Goal: Task Accomplishment & Management: Manage account settings

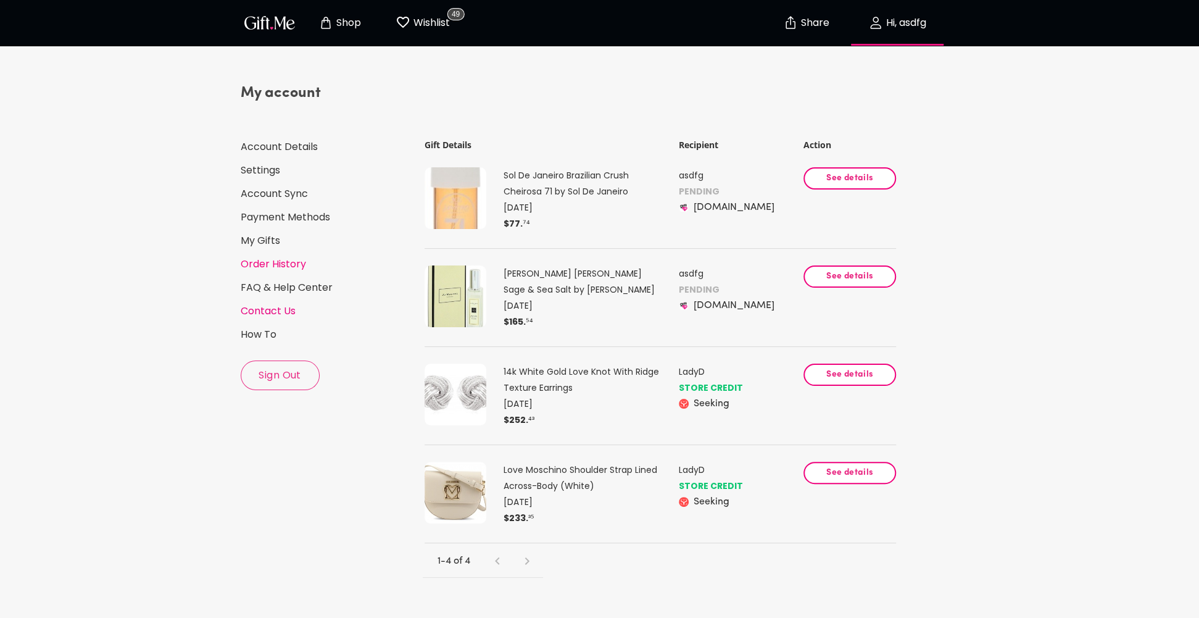
click at [291, 307] on link "Contact Us" at bounding box center [327, 311] width 172 height 14
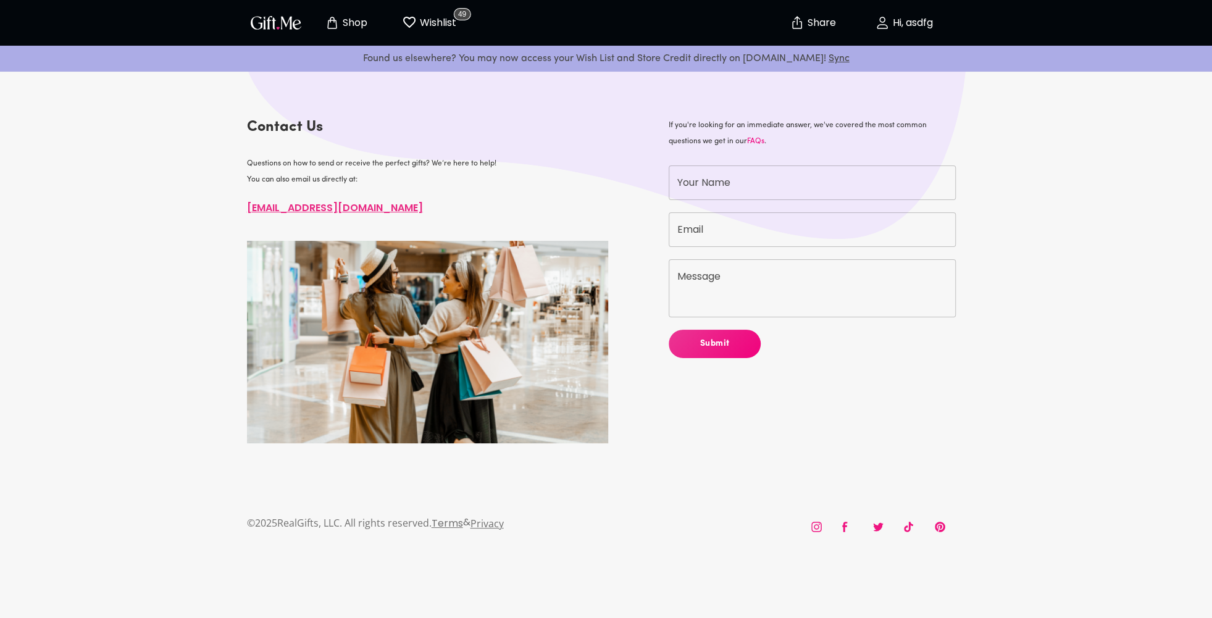
click at [909, 22] on p "Hi, asdfg" at bounding box center [910, 23] width 43 height 10
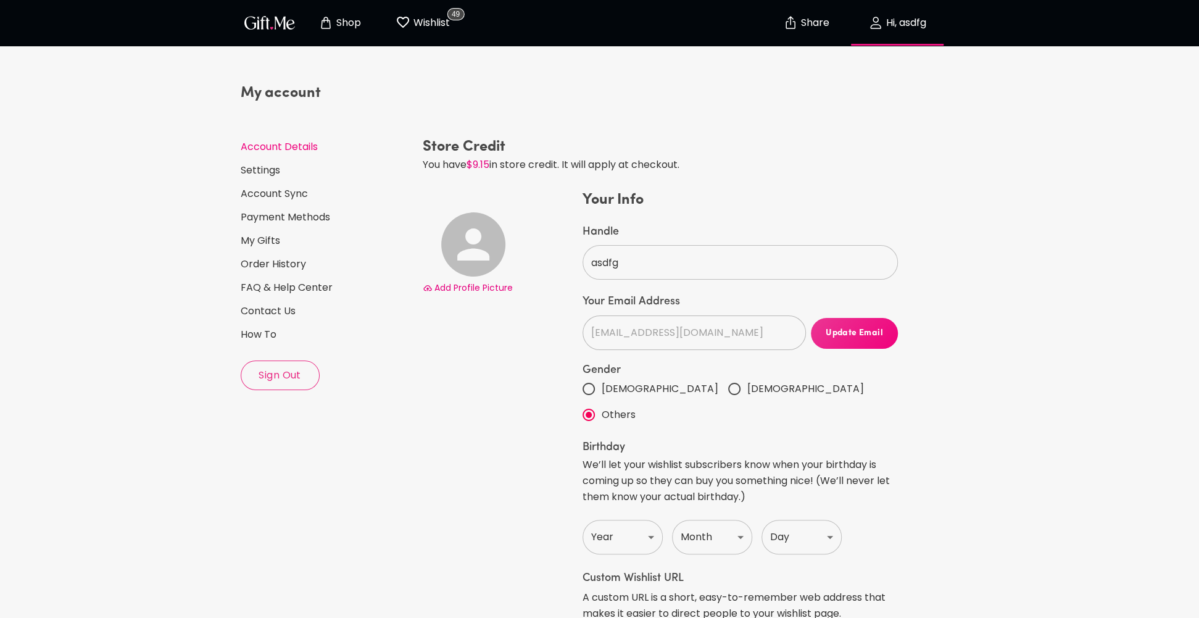
select select "US"
select select "FL"
click at [279, 320] on div "My account Account Details Settings Account Sync Payment Methods My Gifts Order…" at bounding box center [327, 236] width 172 height 307
click at [280, 310] on link "Contact Us" at bounding box center [327, 311] width 172 height 14
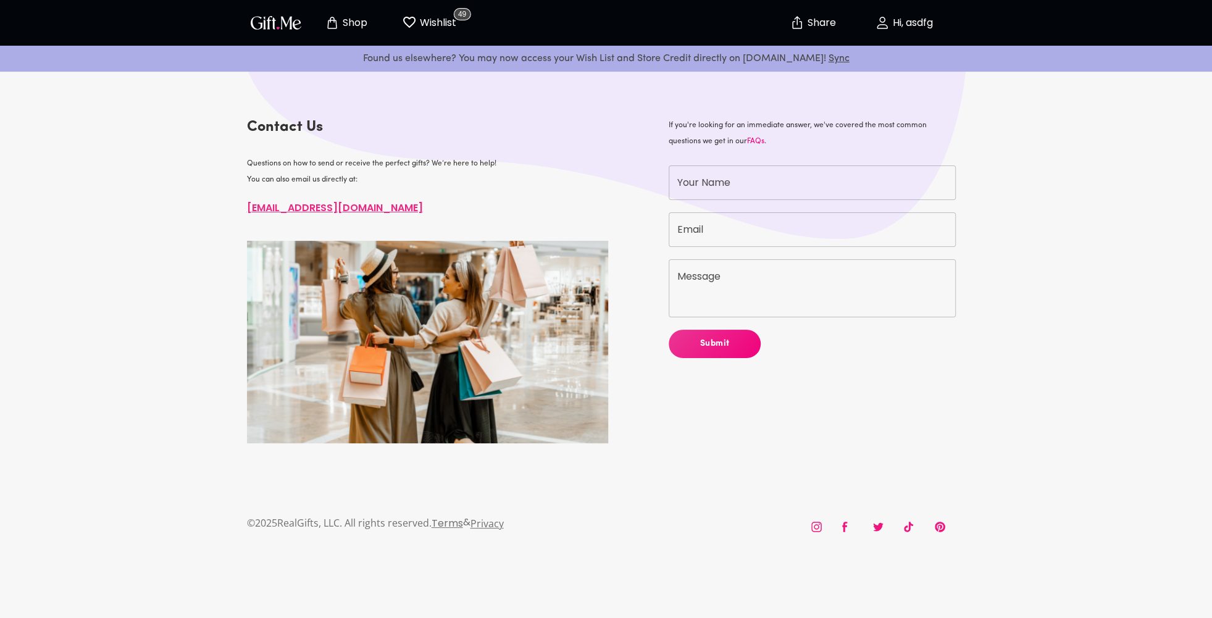
click at [902, 21] on p "Hi, asdfg" at bounding box center [910, 23] width 43 height 10
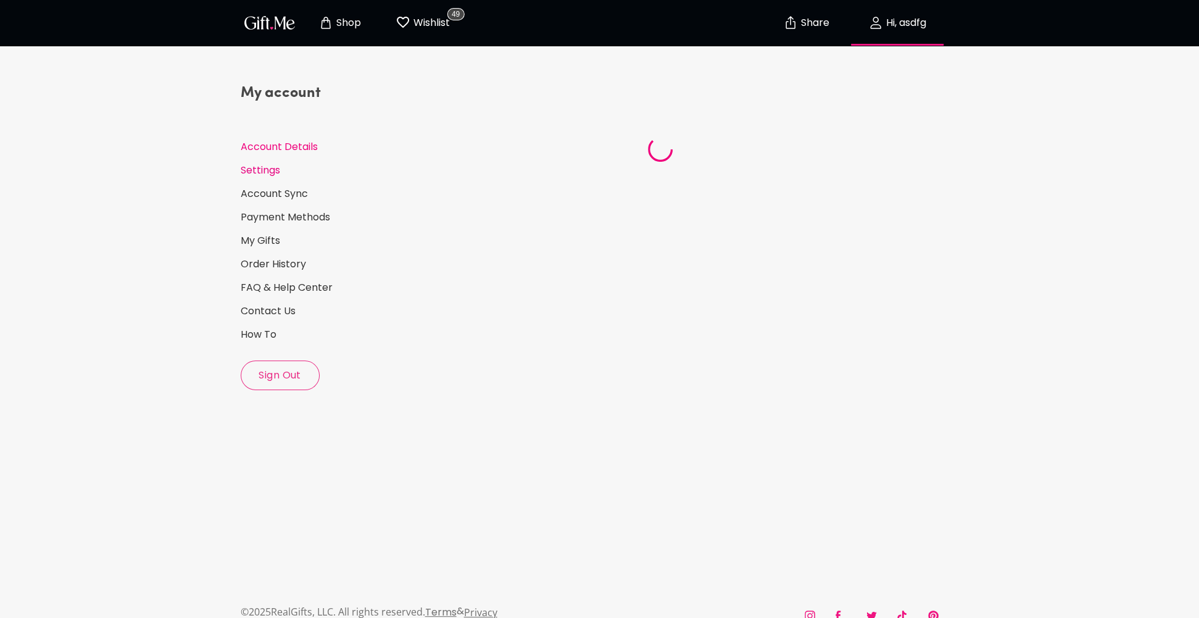
select select "US"
select select "FL"
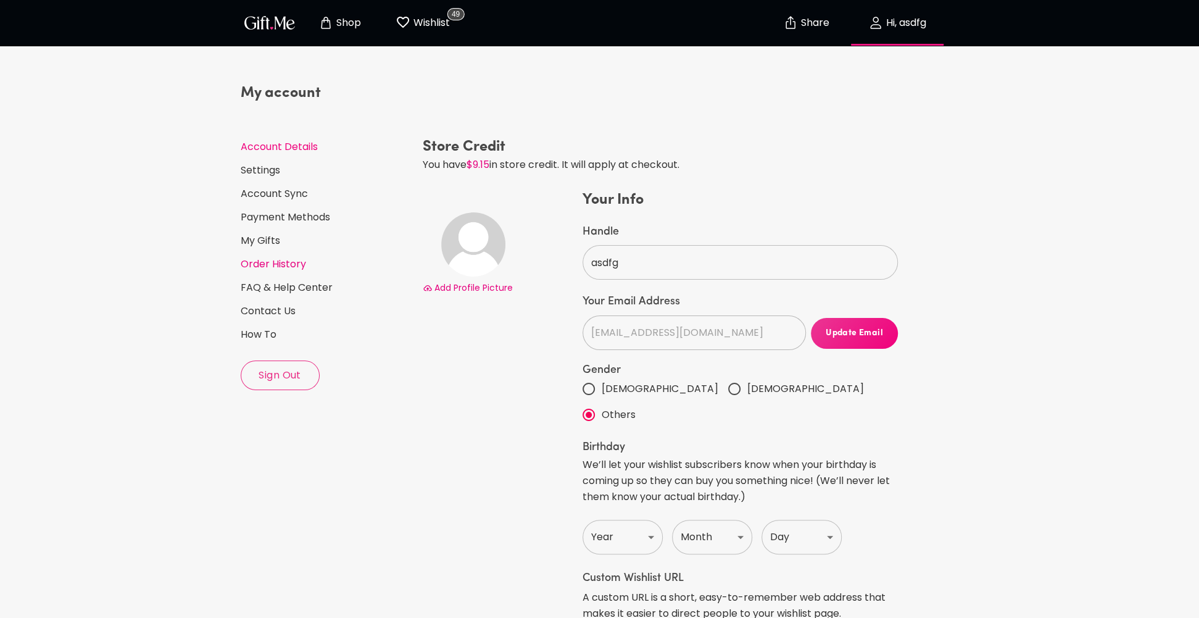
click at [265, 261] on link "Order History" at bounding box center [327, 264] width 172 height 14
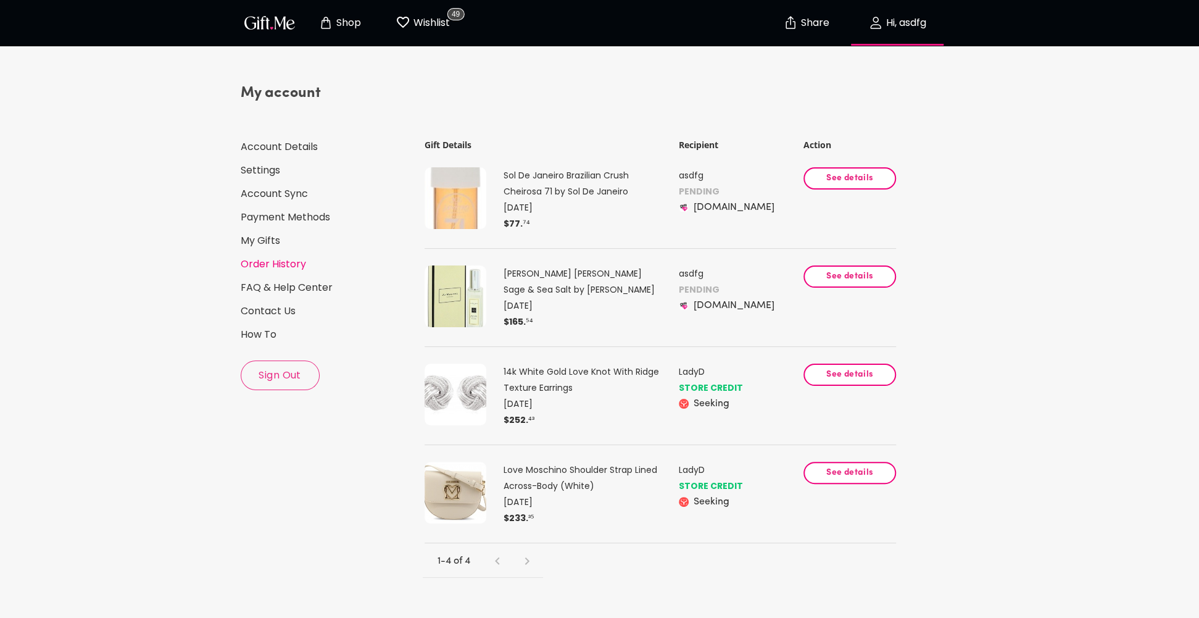
click at [687, 280] on p "asdfg" at bounding box center [740, 273] width 122 height 16
click at [837, 186] on button "See details" at bounding box center [850, 178] width 93 height 22
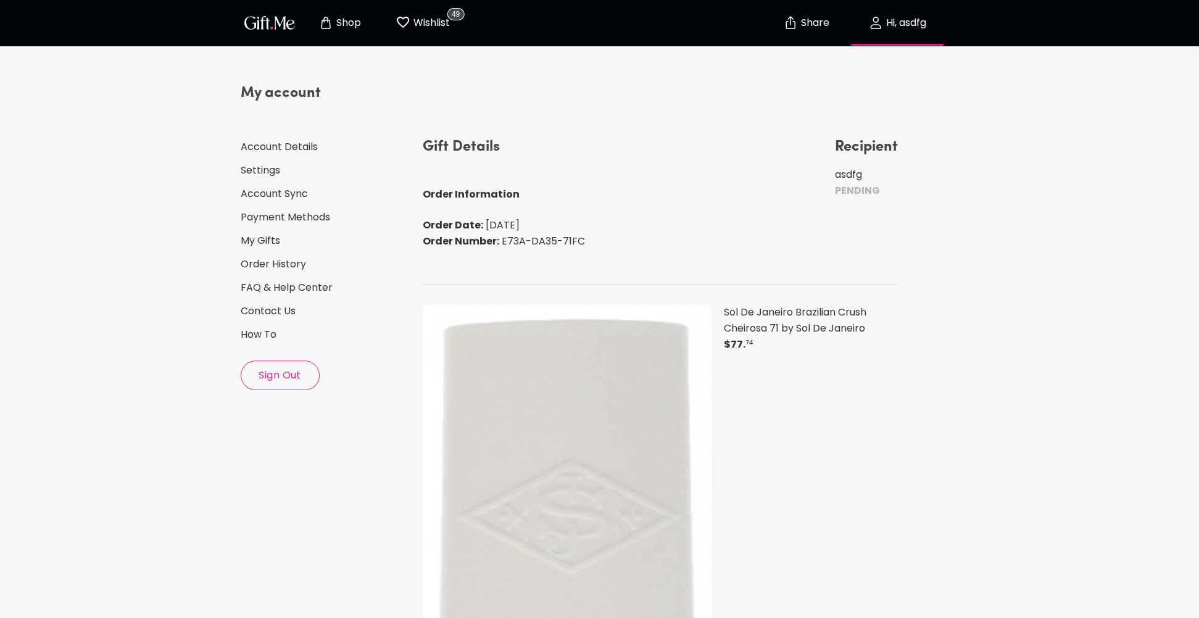
click at [883, 28] on span "Hi, asdfg" at bounding box center [897, 22] width 109 height 15
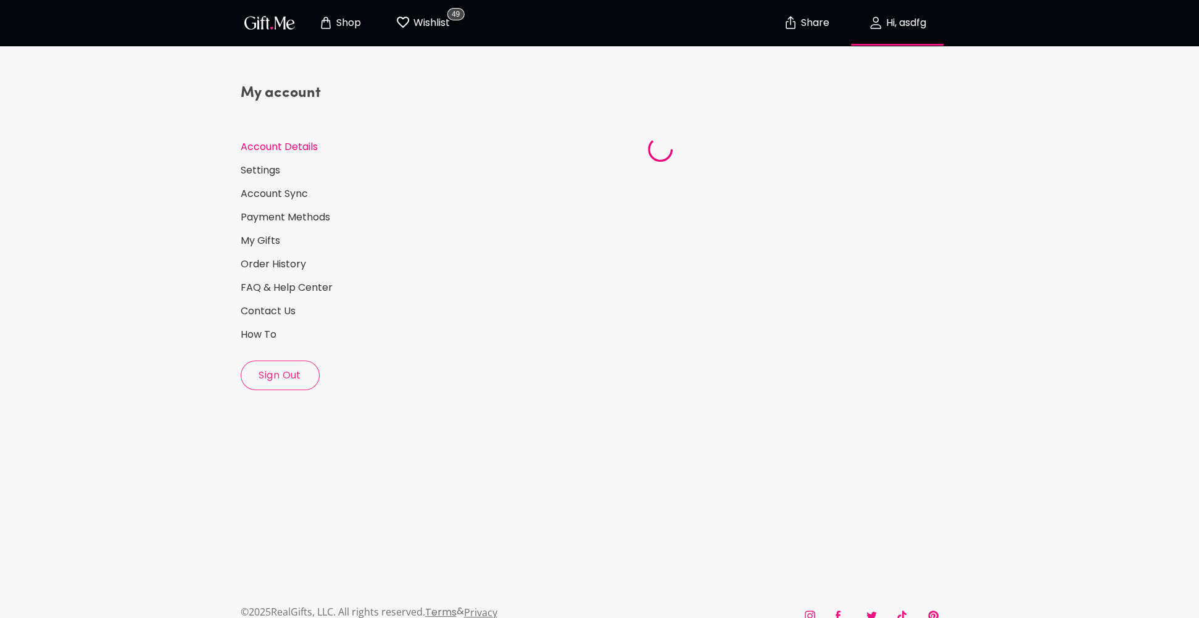
select select "US"
select select "FL"
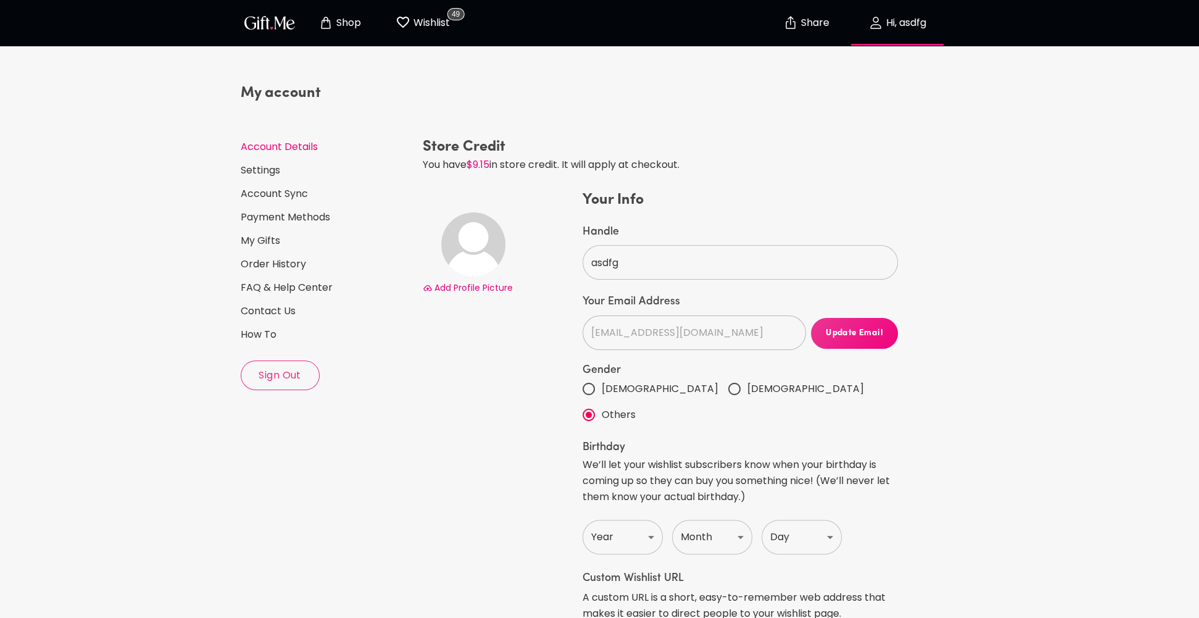
click at [828, 335] on span "Update Email" at bounding box center [855, 334] width 88 height 14
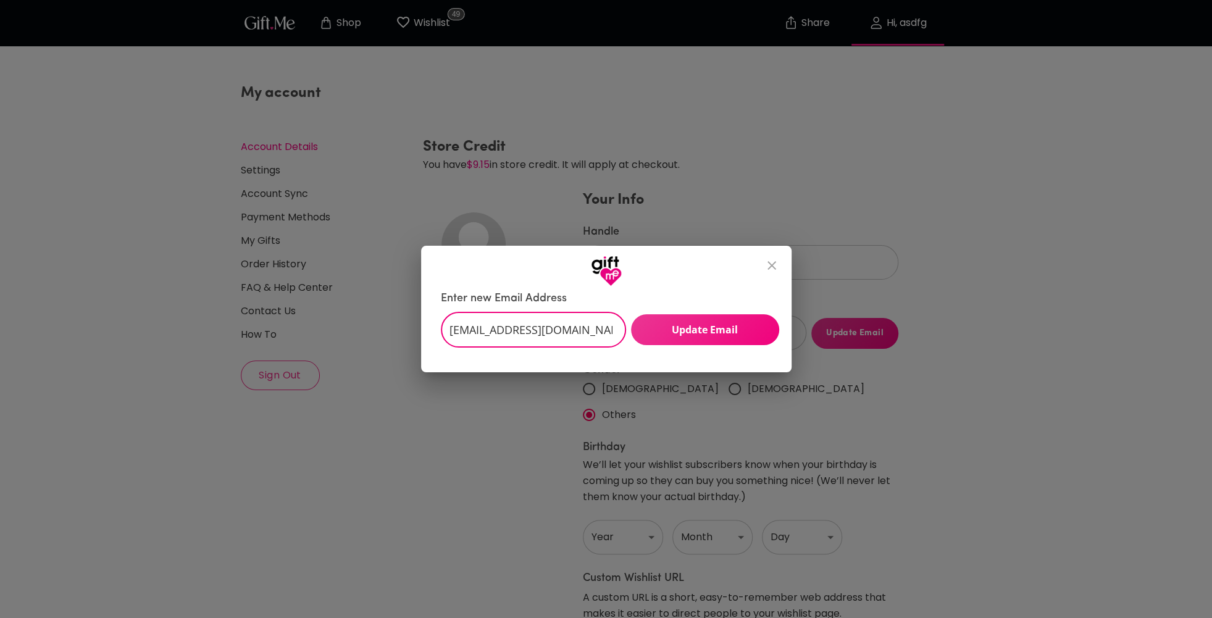
drag, startPoint x: 594, startPoint y: 328, endPoint x: 423, endPoint y: 337, distance: 171.2
click at [423, 337] on div "Enter new Email Address [EMAIL_ADDRESS][DOMAIN_NAME] ​ Update Email" at bounding box center [606, 329] width 370 height 86
type input "[EMAIL_ADDRESS][DOMAIN_NAME]"
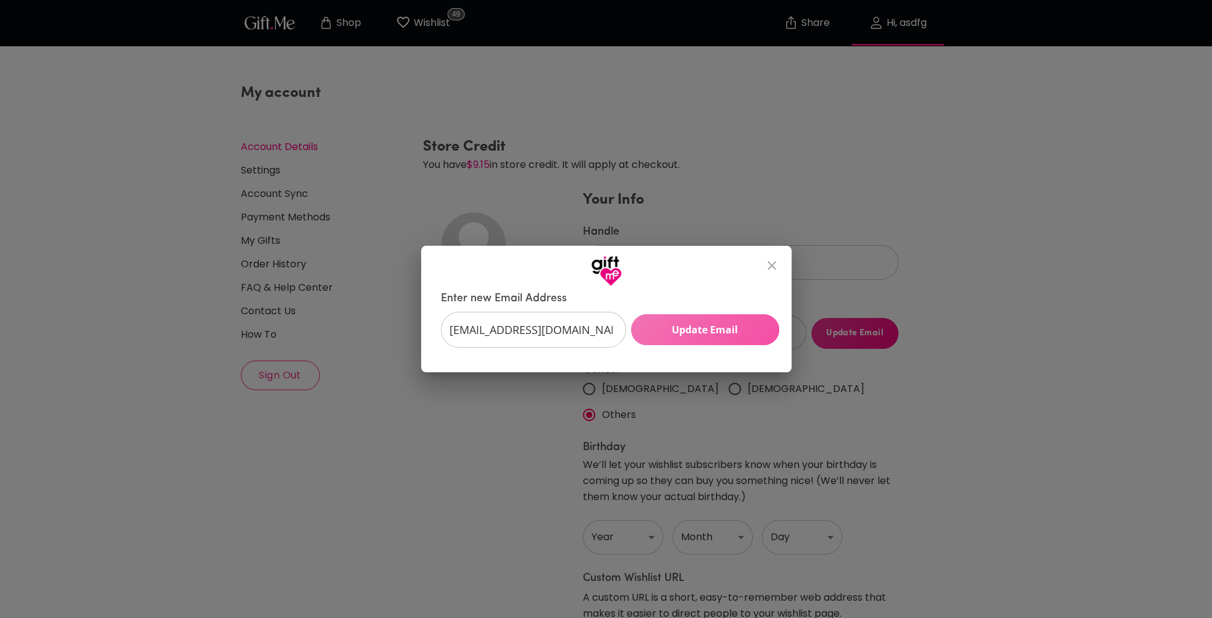
click at [708, 333] on span "Update Email" at bounding box center [705, 330] width 148 height 14
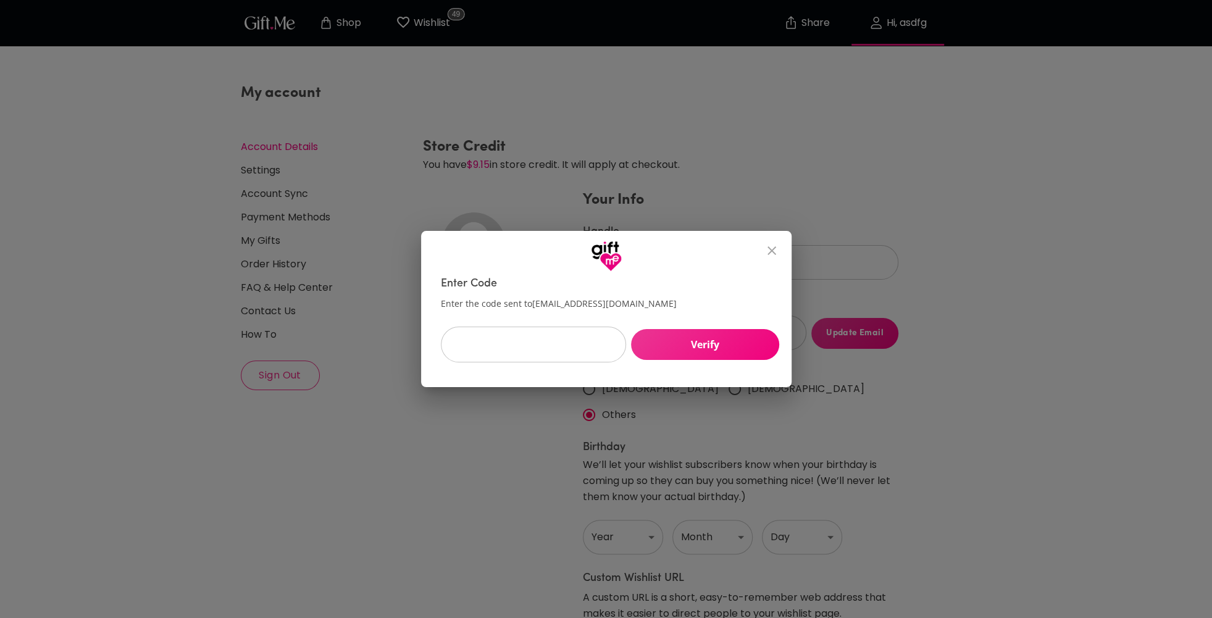
click at [528, 352] on input "text" at bounding box center [527, 345] width 172 height 36
type input "436618"
click at [656, 341] on span "Verify" at bounding box center [705, 345] width 148 height 14
type input "[EMAIL_ADDRESS][DOMAIN_NAME]"
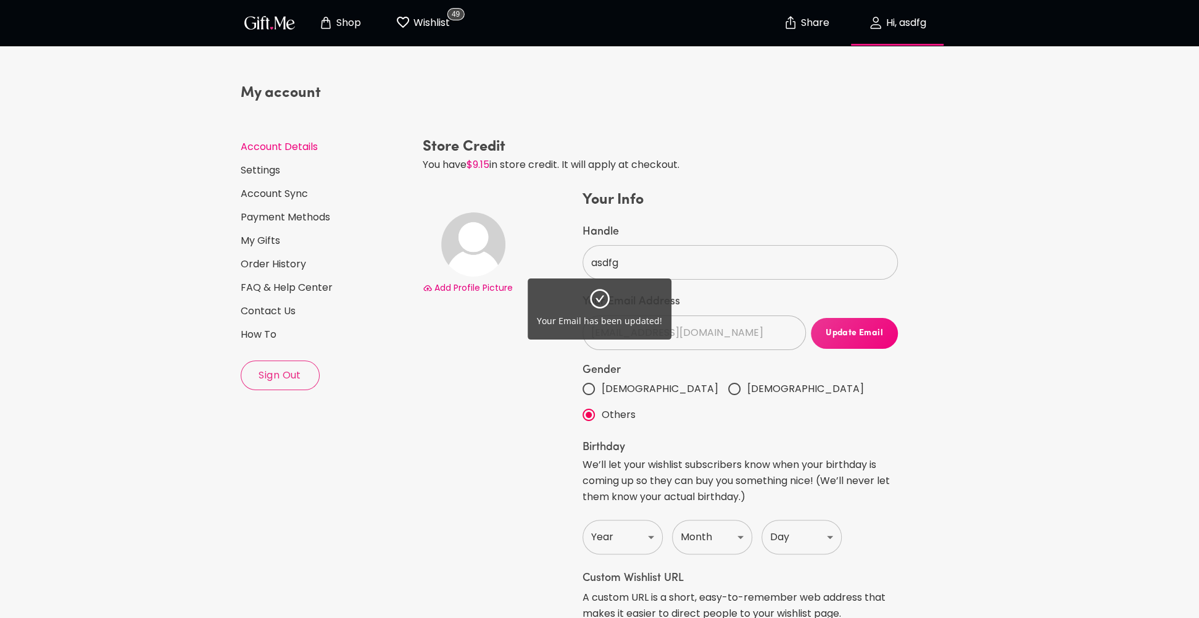
click at [1039, 364] on div "Your Email has been updated!" at bounding box center [599, 309] width 1199 height 618
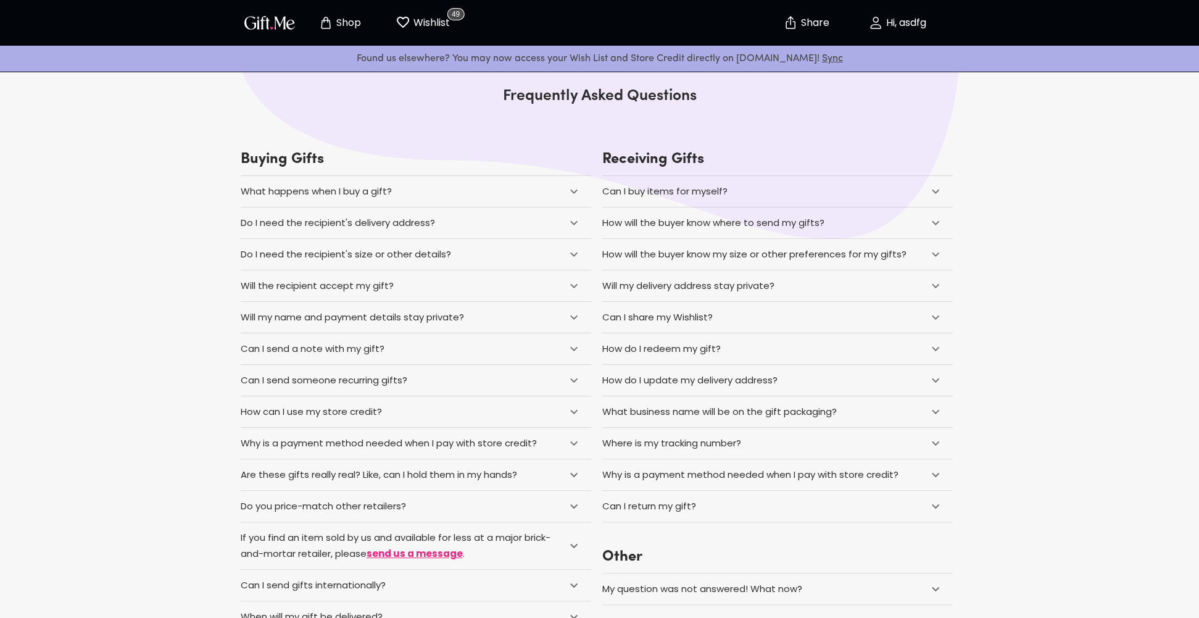
click at [712, 349] on div "How do I redeem my gift?" at bounding box center [661, 349] width 119 height 16
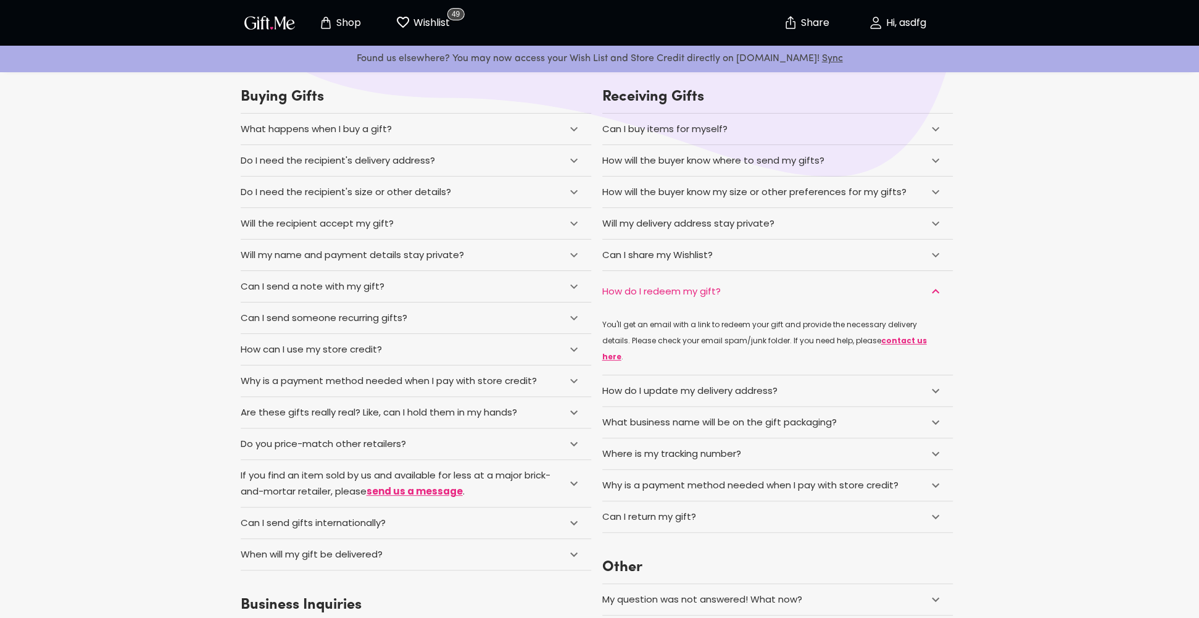
scroll to position [82, 0]
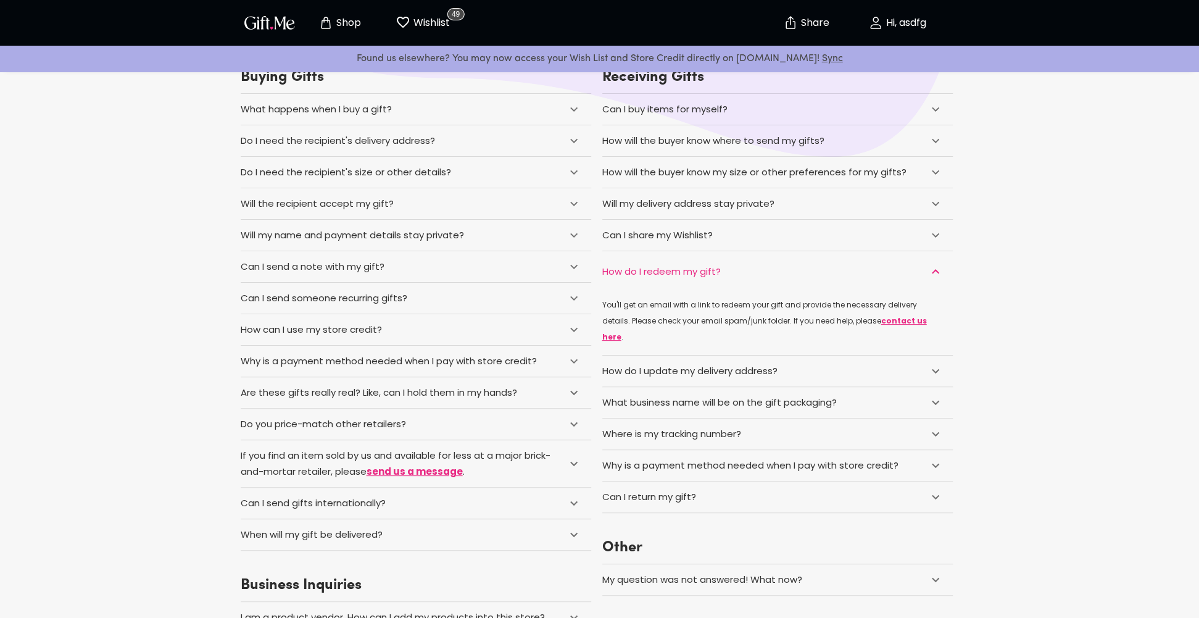
click at [707, 426] on div "Where is my tracking number?" at bounding box center [671, 434] width 139 height 16
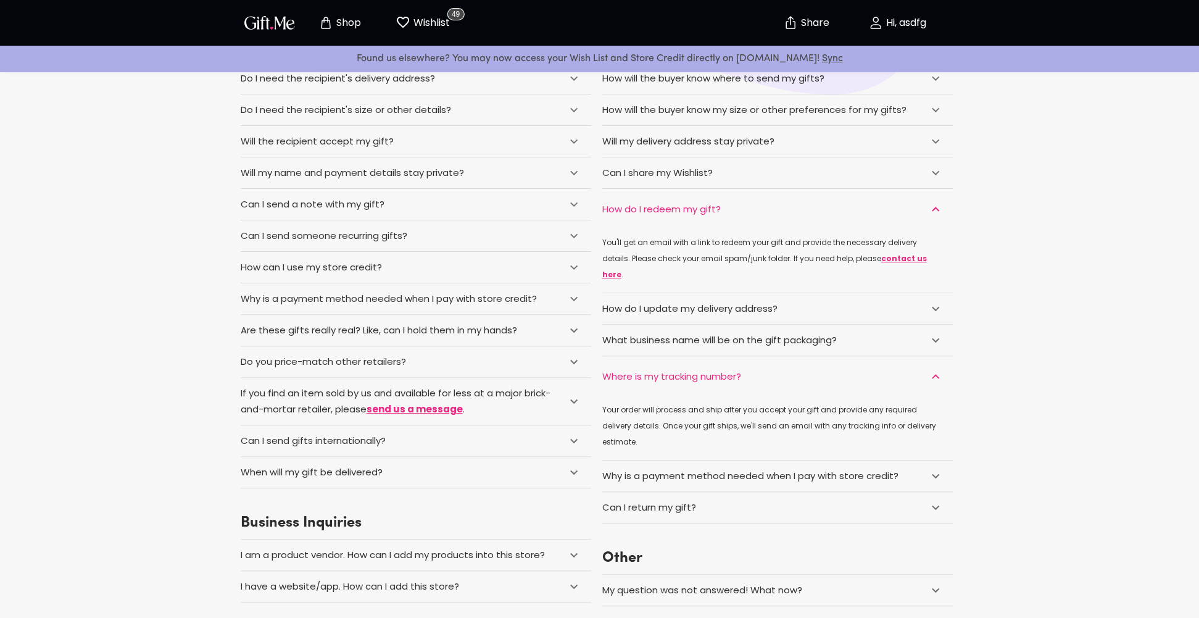
scroll to position [164, 0]
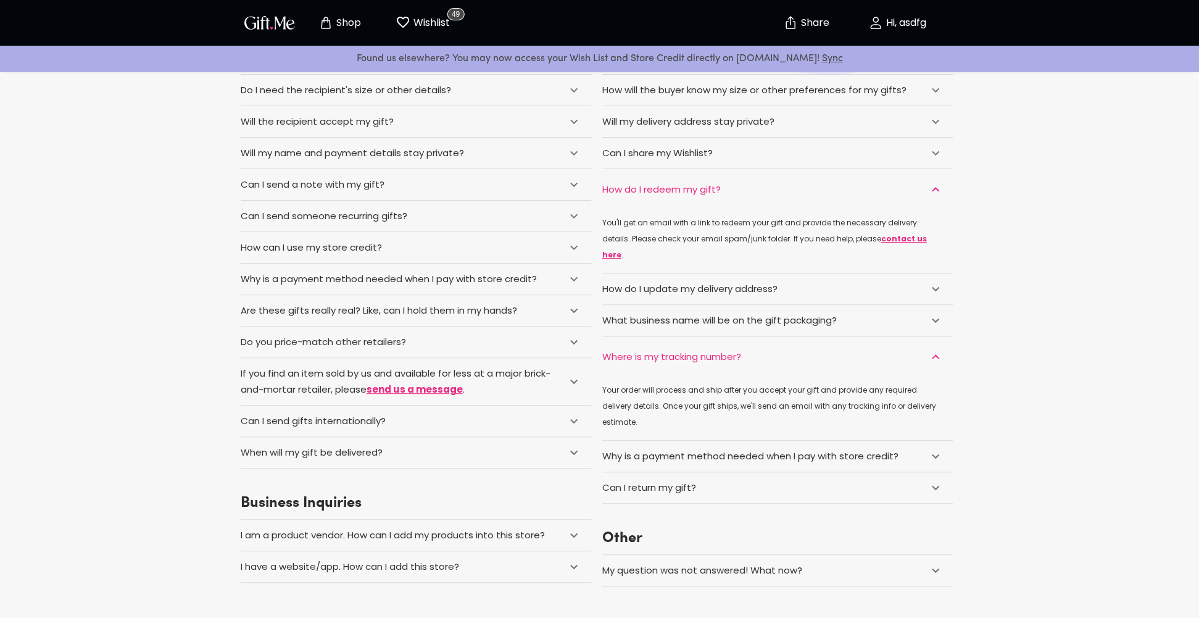
click at [738, 448] on div "Why is a payment method needed when I pay with store credit?" at bounding box center [750, 456] width 296 height 16
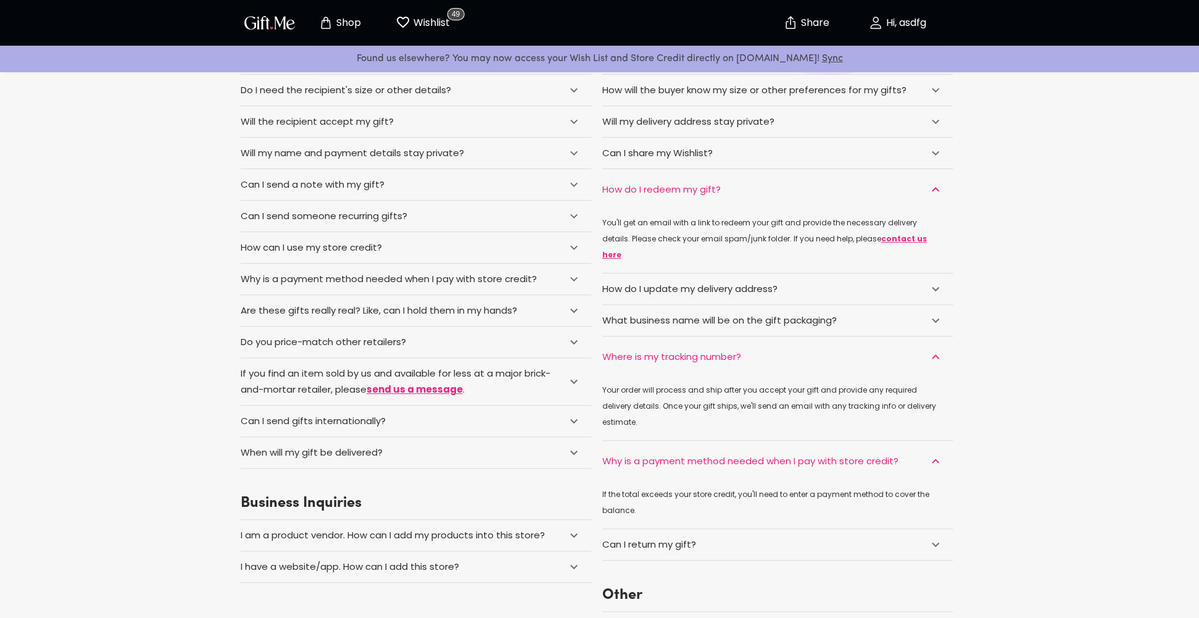
click at [738, 453] on div "Why is a payment method needed when I pay with store credit?" at bounding box center [750, 461] width 296 height 16
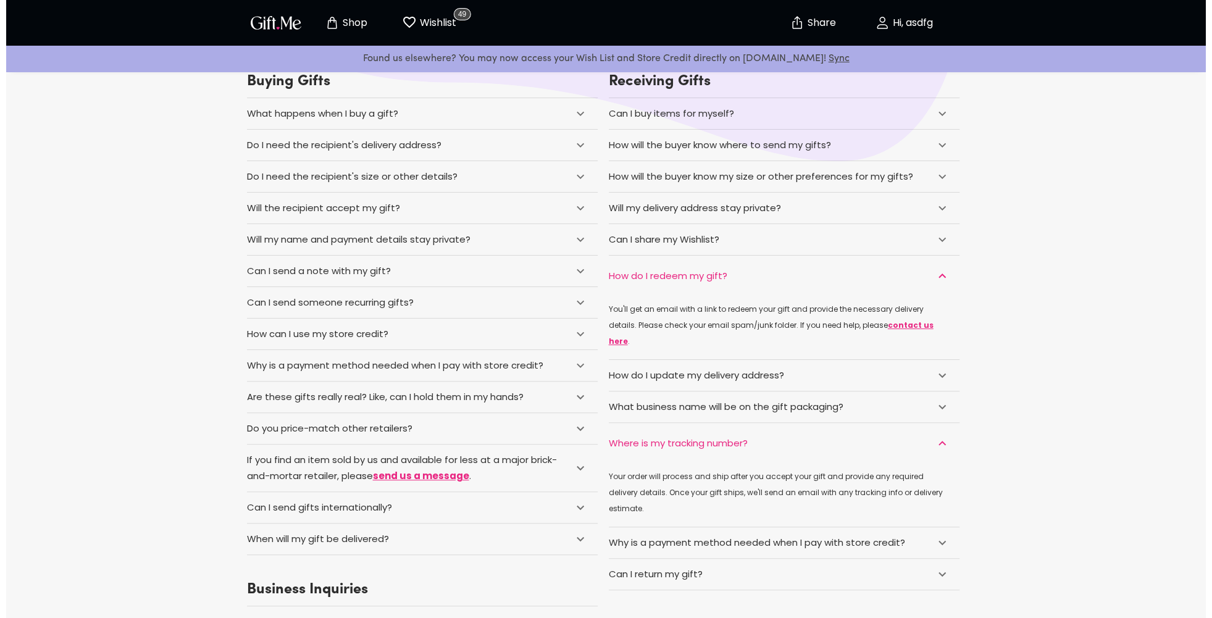
scroll to position [0, 0]
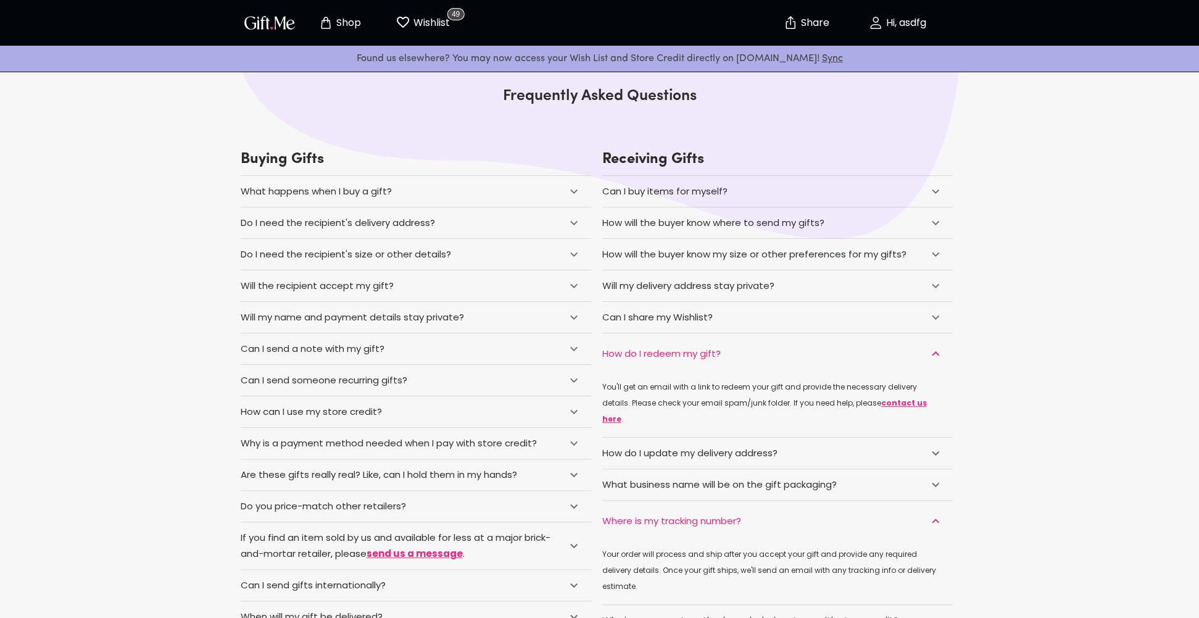
click at [273, 10] on div "Shop Wishlist 49" at bounding box center [352, 23] width 223 height 40
click at [268, 22] on img "button" at bounding box center [270, 23] width 56 height 18
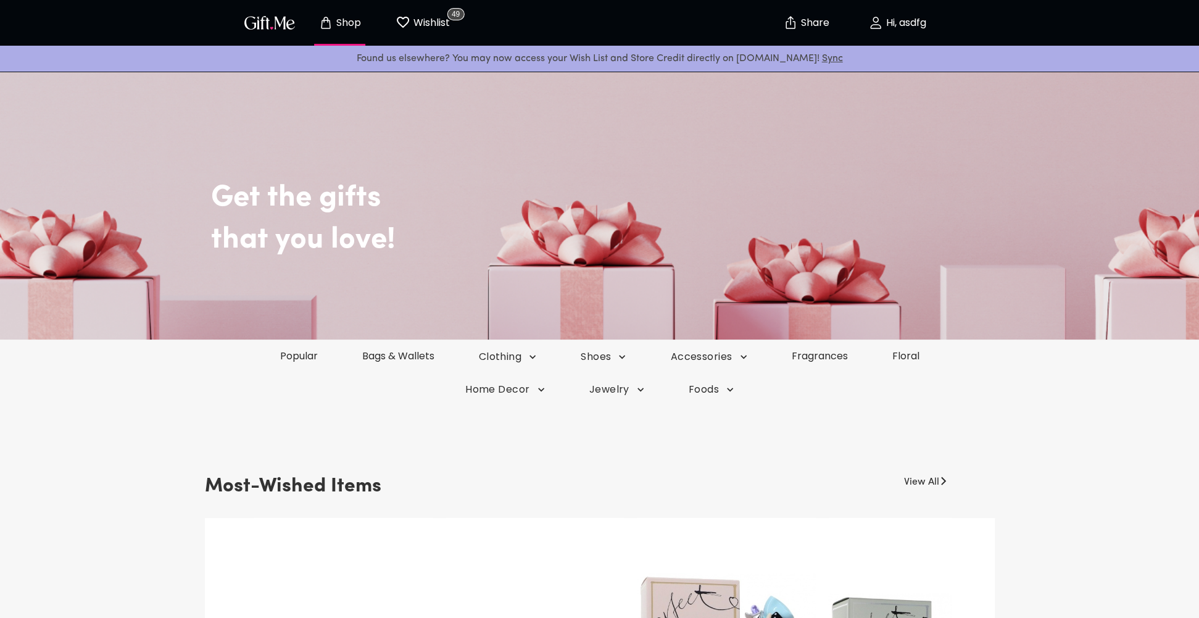
click at [918, 23] on p "Hi, asdfg" at bounding box center [904, 23] width 43 height 10
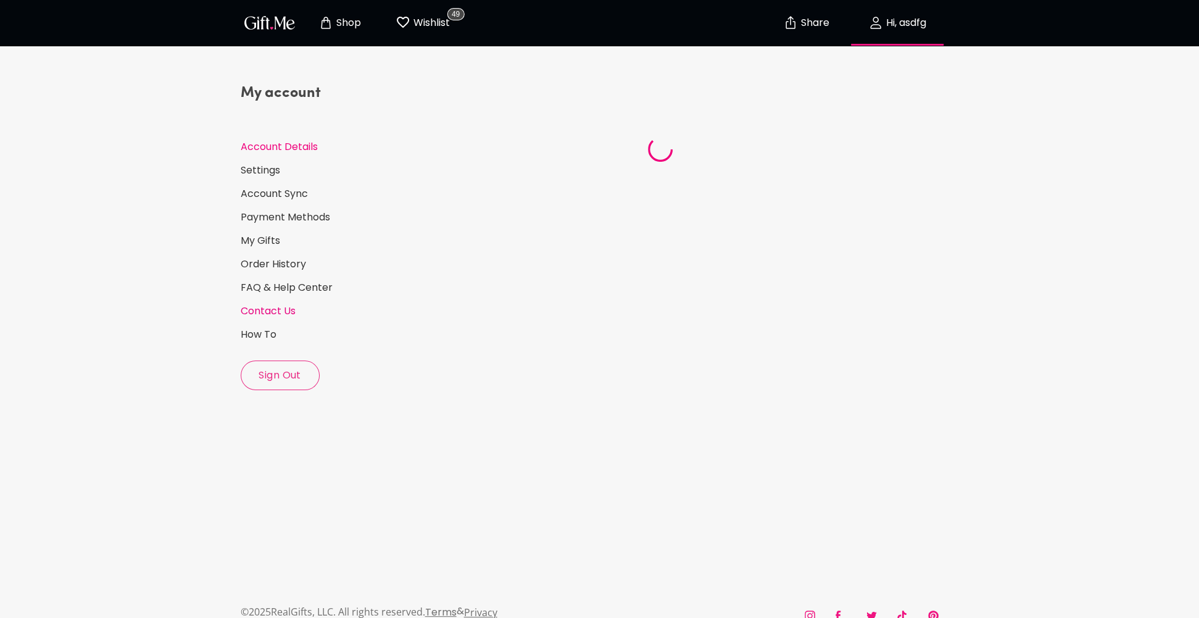
click at [254, 314] on link "Contact Us" at bounding box center [327, 311] width 172 height 14
select select "US"
select select "FL"
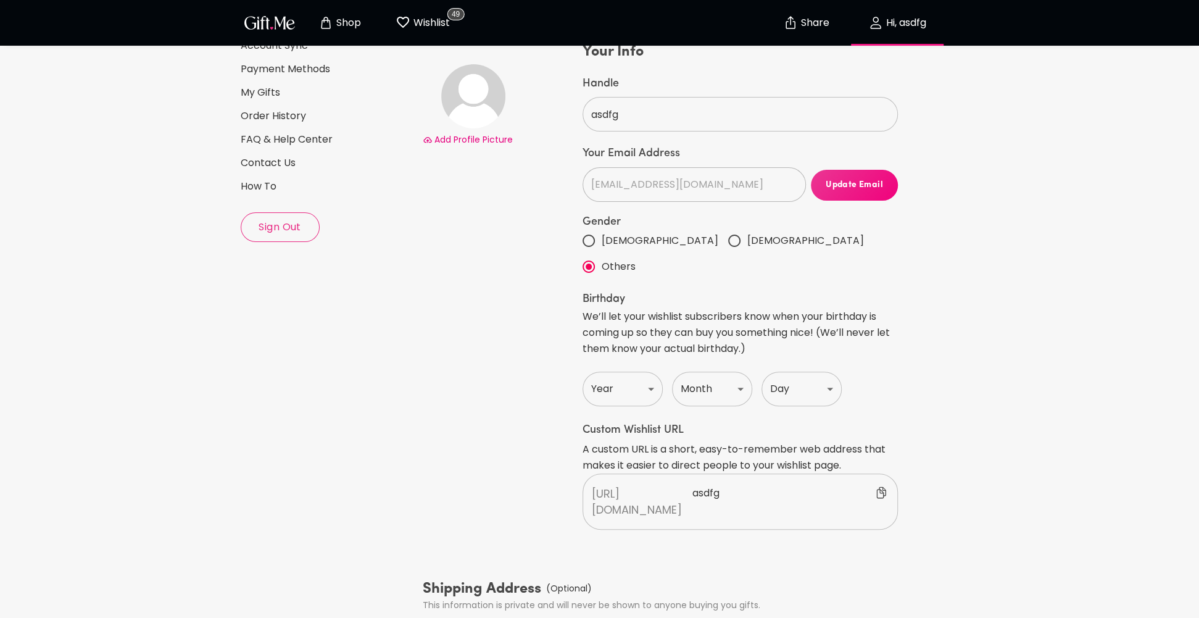
scroll to position [25, 0]
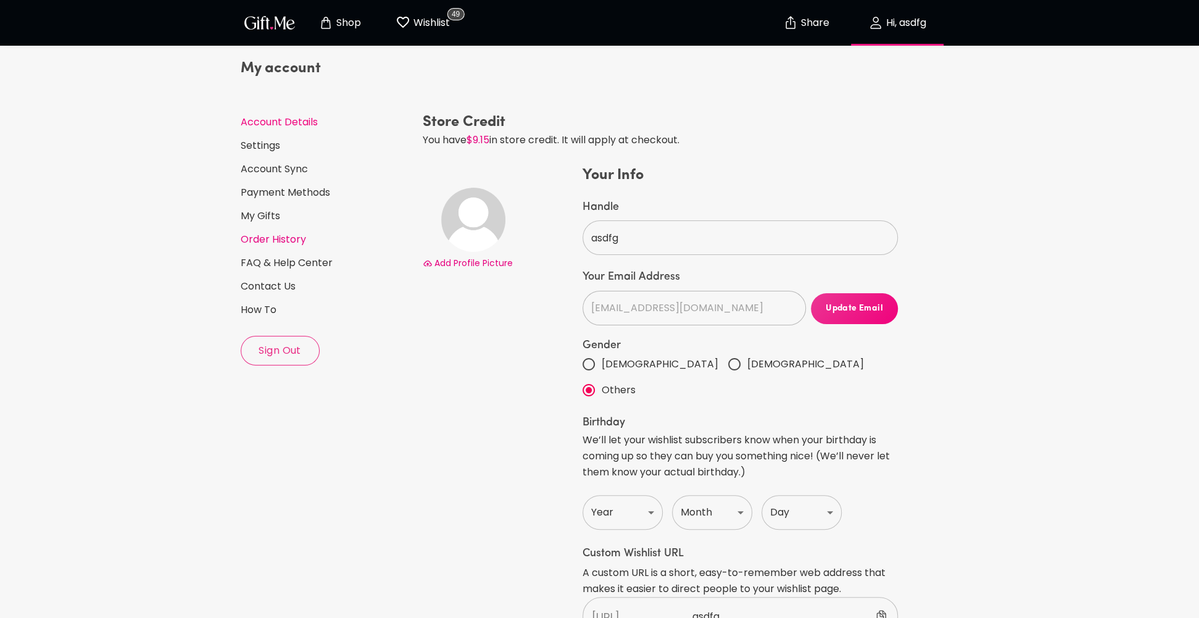
click at [270, 241] on link "Order History" at bounding box center [327, 240] width 172 height 14
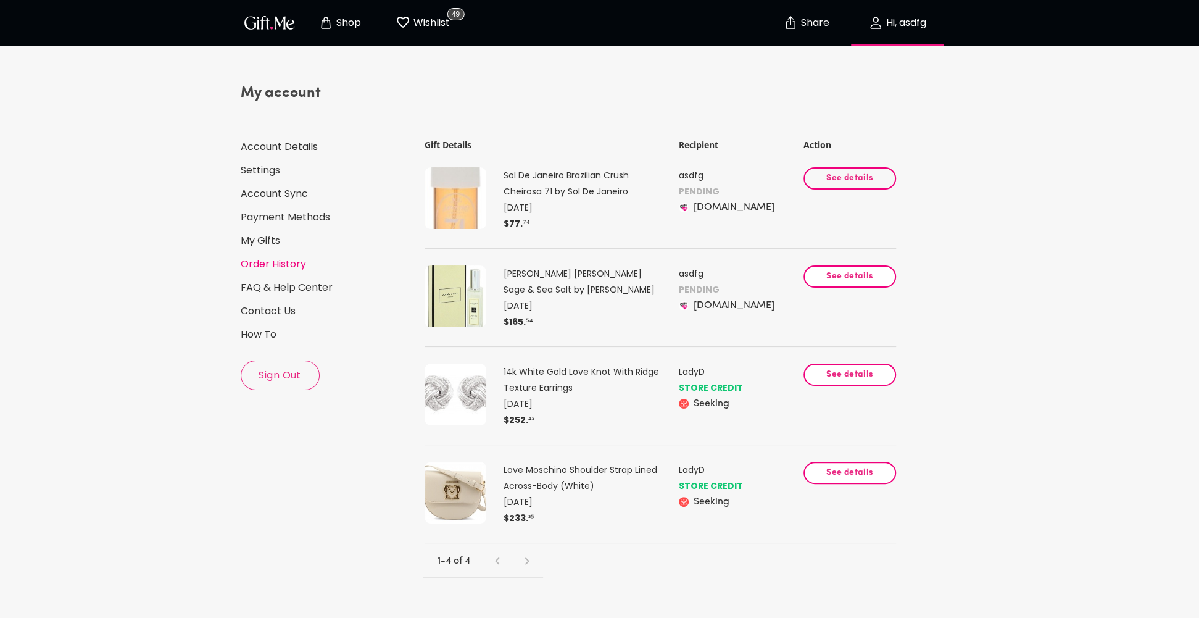
click at [820, 177] on span "See details" at bounding box center [850, 179] width 72 height 14
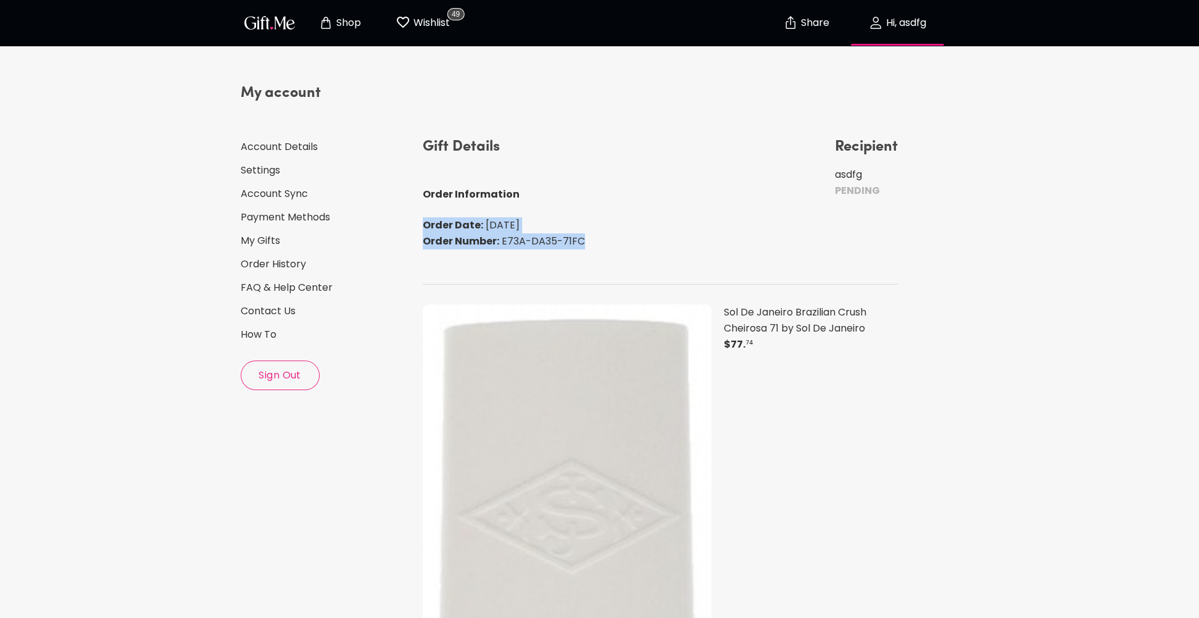
drag, startPoint x: 426, startPoint y: 218, endPoint x: 589, endPoint y: 244, distance: 165.6
click at [589, 244] on div "Gift Details Order Information Order Date: 08/20/2025 Order Number: E73A-DA35-7…" at bounding box center [661, 200] width 476 height 127
copy div "Order Date: 08/20/2025 Order Number: E73A-DA35-71FC"
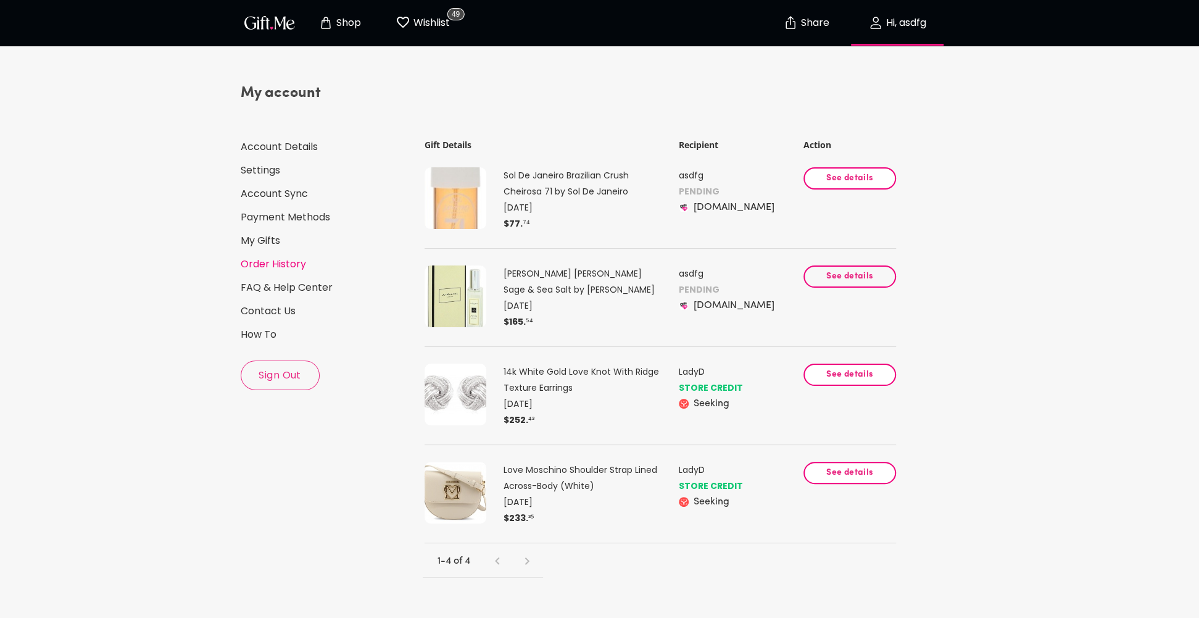
click at [843, 274] on span "See details" at bounding box center [850, 277] width 72 height 14
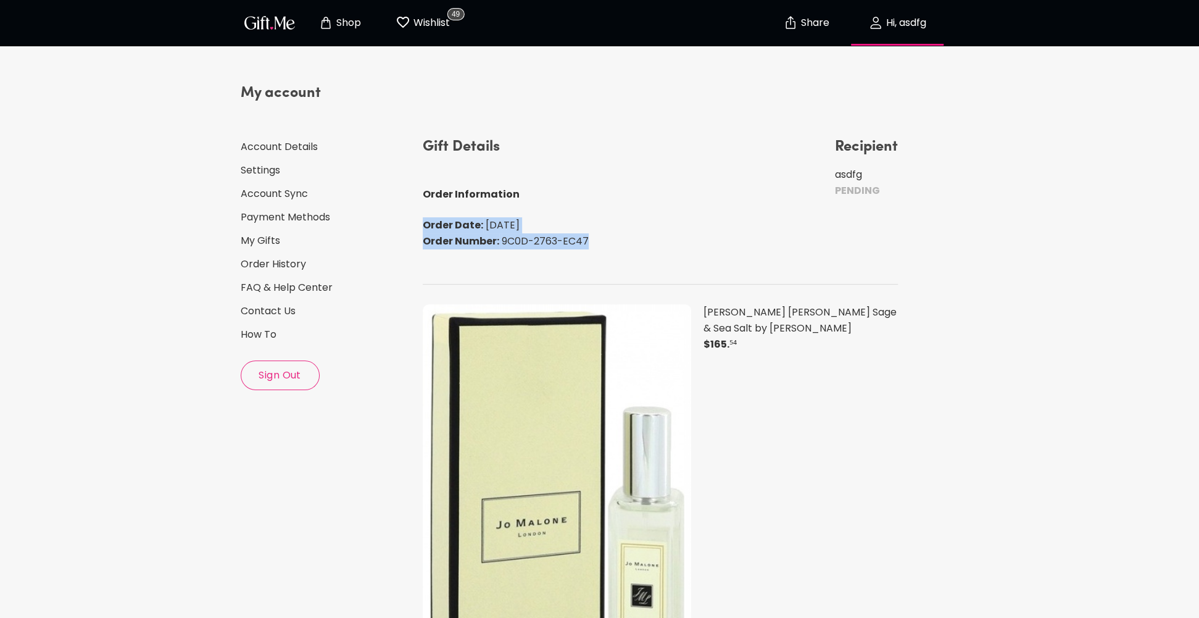
drag, startPoint x: 418, startPoint y: 225, endPoint x: 618, endPoint y: 241, distance: 200.6
click at [618, 241] on div "Gift Details Order Information Order Date: 08/20/2025 Order Number: 9C0D-2763-E…" at bounding box center [661, 516] width 486 height 768
copy div "Order Date: 08/20/2025 Order Number: 9C0D-2763-EC47"
